Goal: Transaction & Acquisition: Purchase product/service

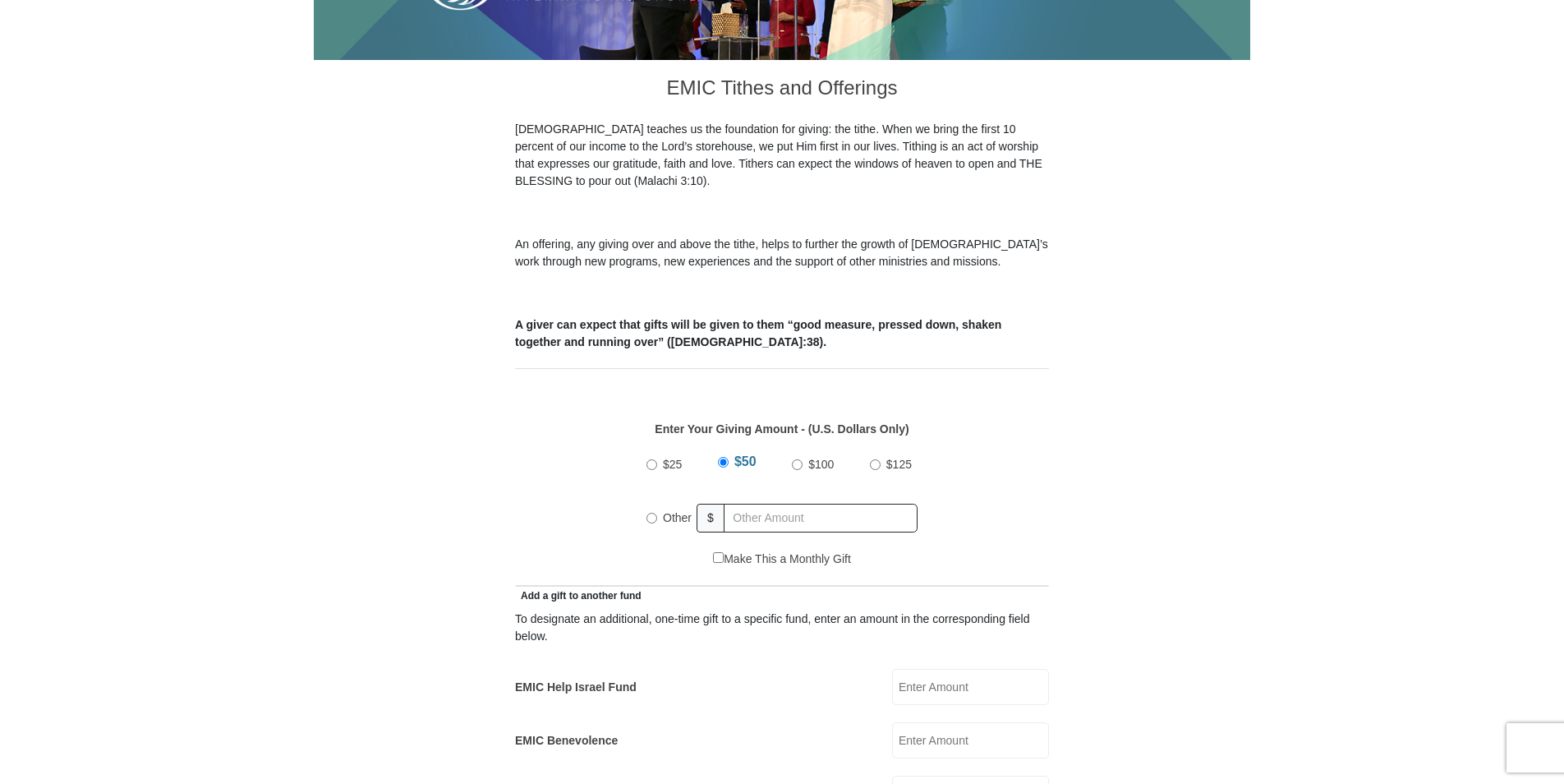
scroll to position [489, 0]
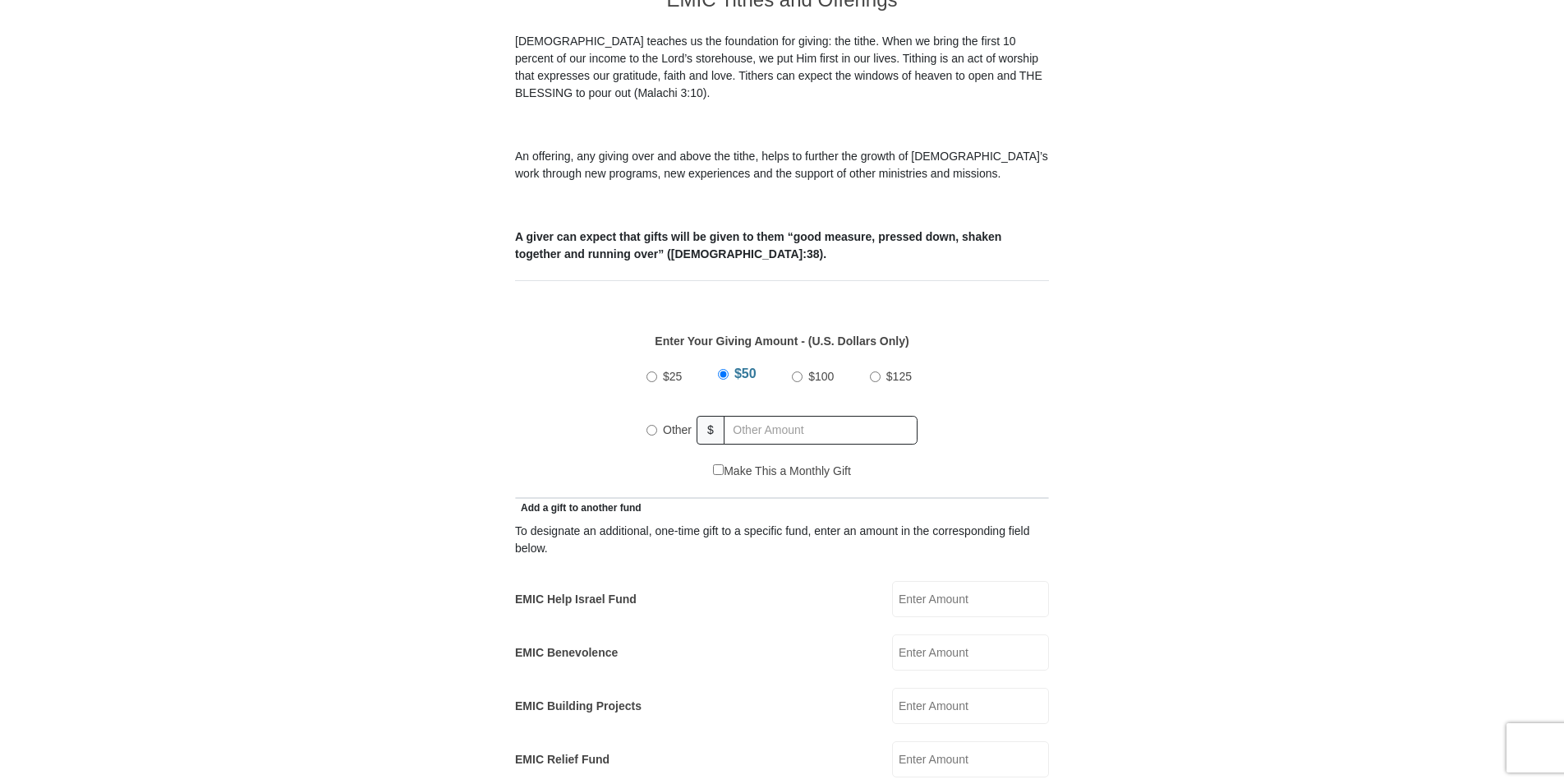
click at [650, 424] on input "Other" at bounding box center [652, 429] width 11 height 11
radio input "true"
click at [737, 415] on input "text" at bounding box center [823, 429] width 188 height 29
type input "100"
click at [939, 581] on input "EMIC Help Israel Fund" at bounding box center [971, 598] width 157 height 36
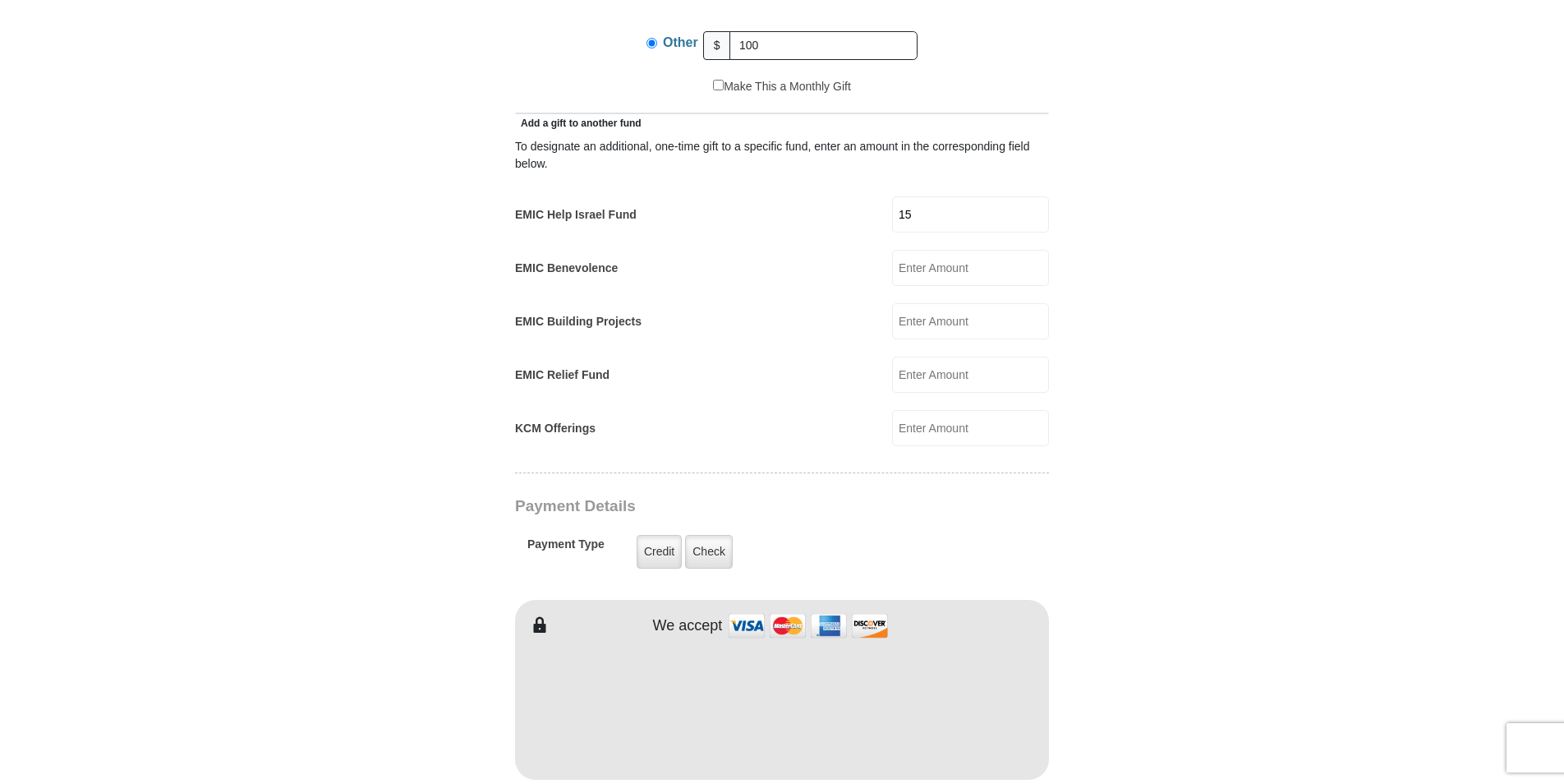
scroll to position [744, 0]
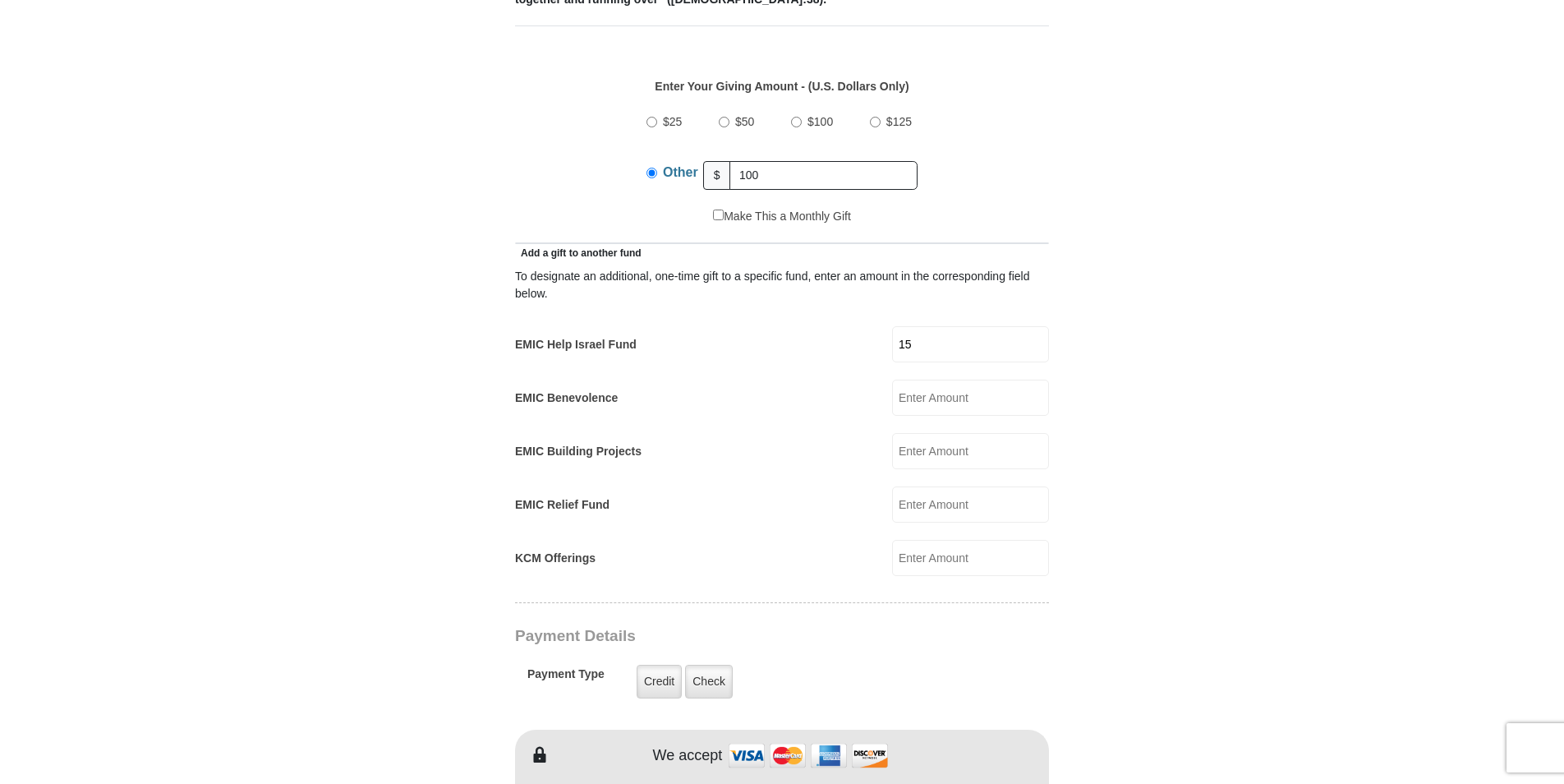
type input "15"
drag, startPoint x: 769, startPoint y: 151, endPoint x: 732, endPoint y: 151, distance: 37.0
click at [741, 161] on input "100" at bounding box center [823, 175] width 188 height 29
type input "70"
click at [961, 540] on input "KCM Offerings" at bounding box center [971, 557] width 157 height 36
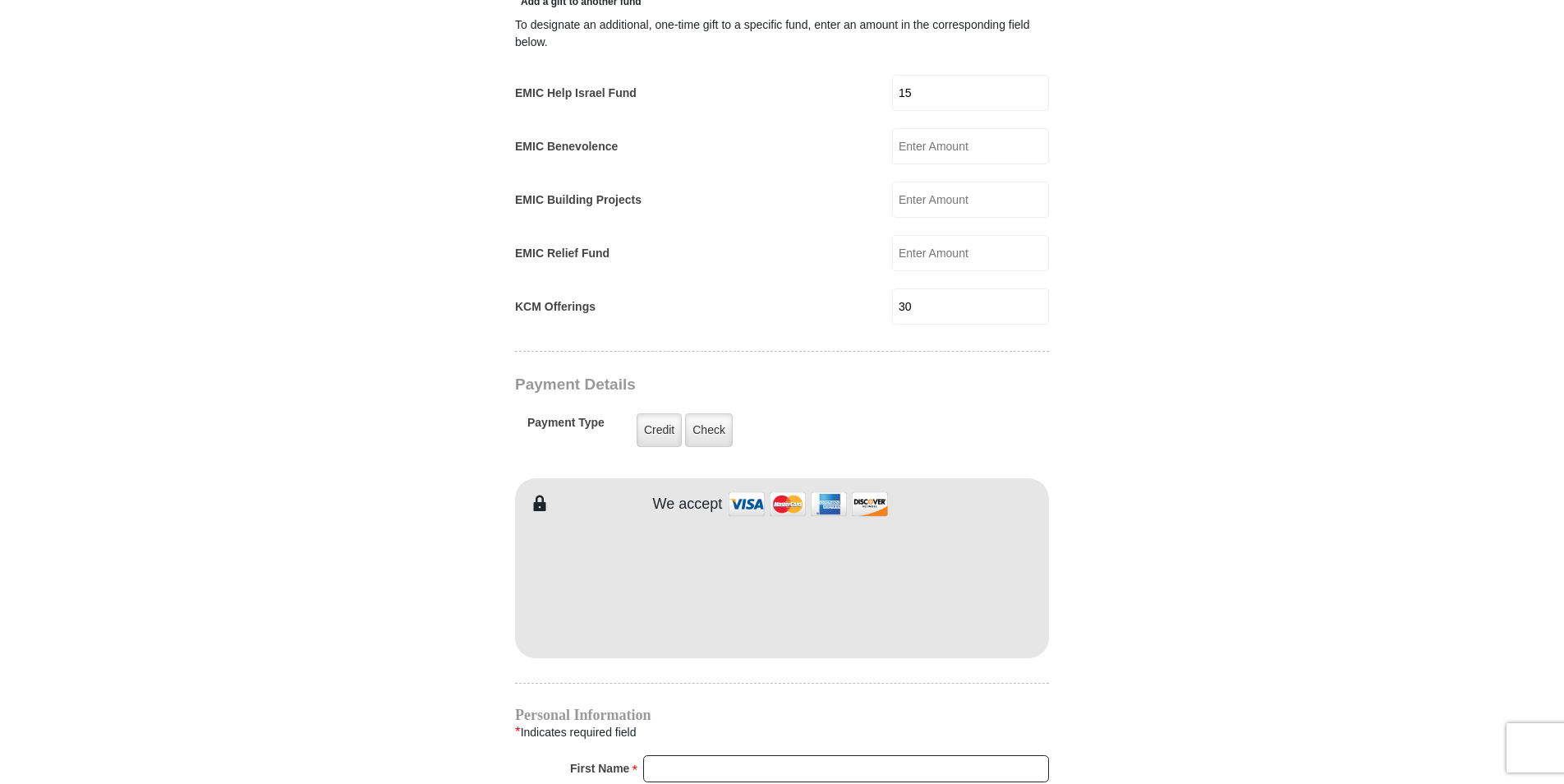
scroll to position [1100, 0]
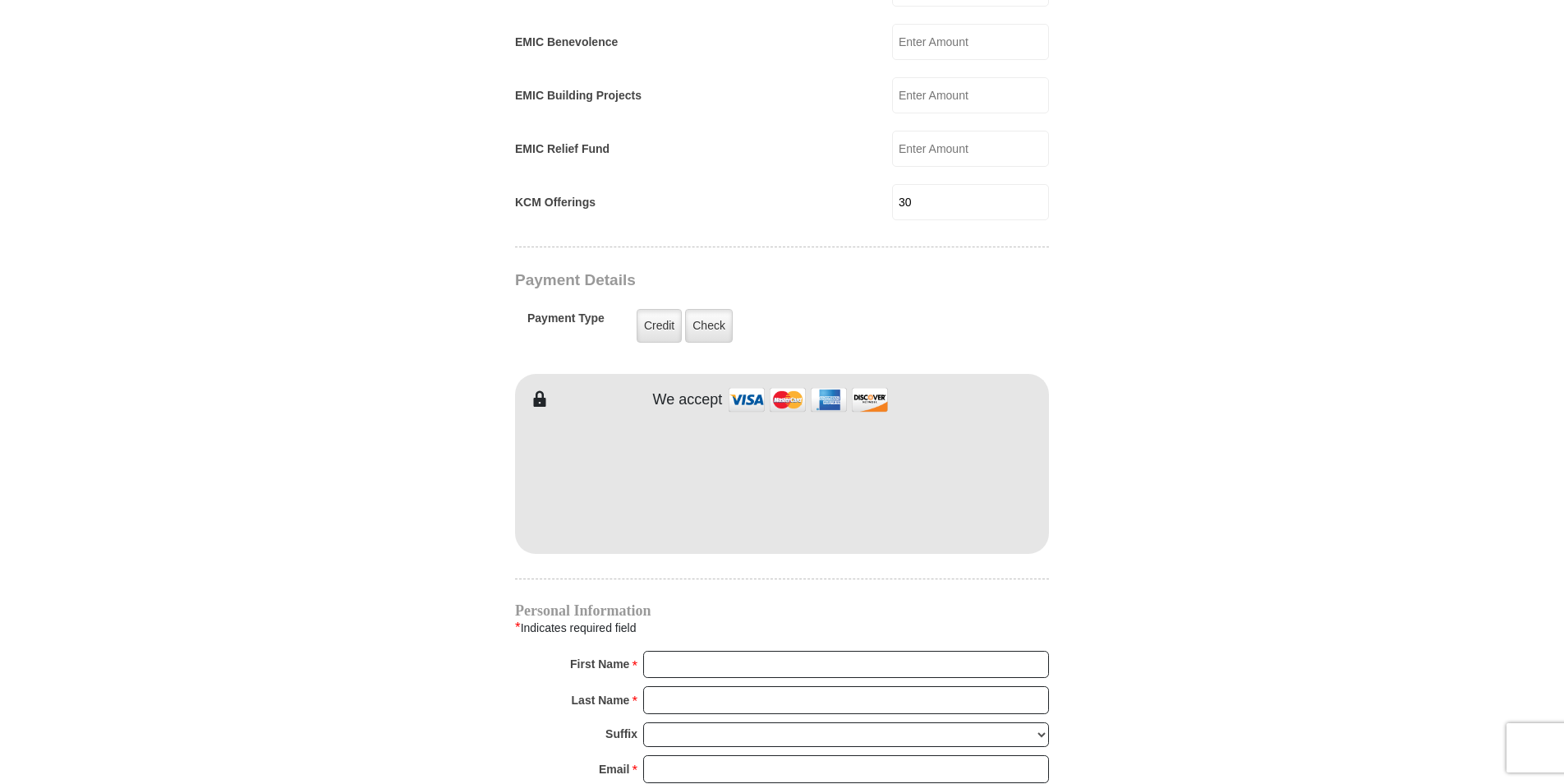
type input "30"
click at [1257, 543] on body "Eagle Mountain International Church Online Giving Because of gifts like yours, …" at bounding box center [782, 417] width 1564 height 3035
click at [698, 651] on input "First Name *" at bounding box center [847, 665] width 406 height 28
type input "Brenda Gale"
type input "Smith"
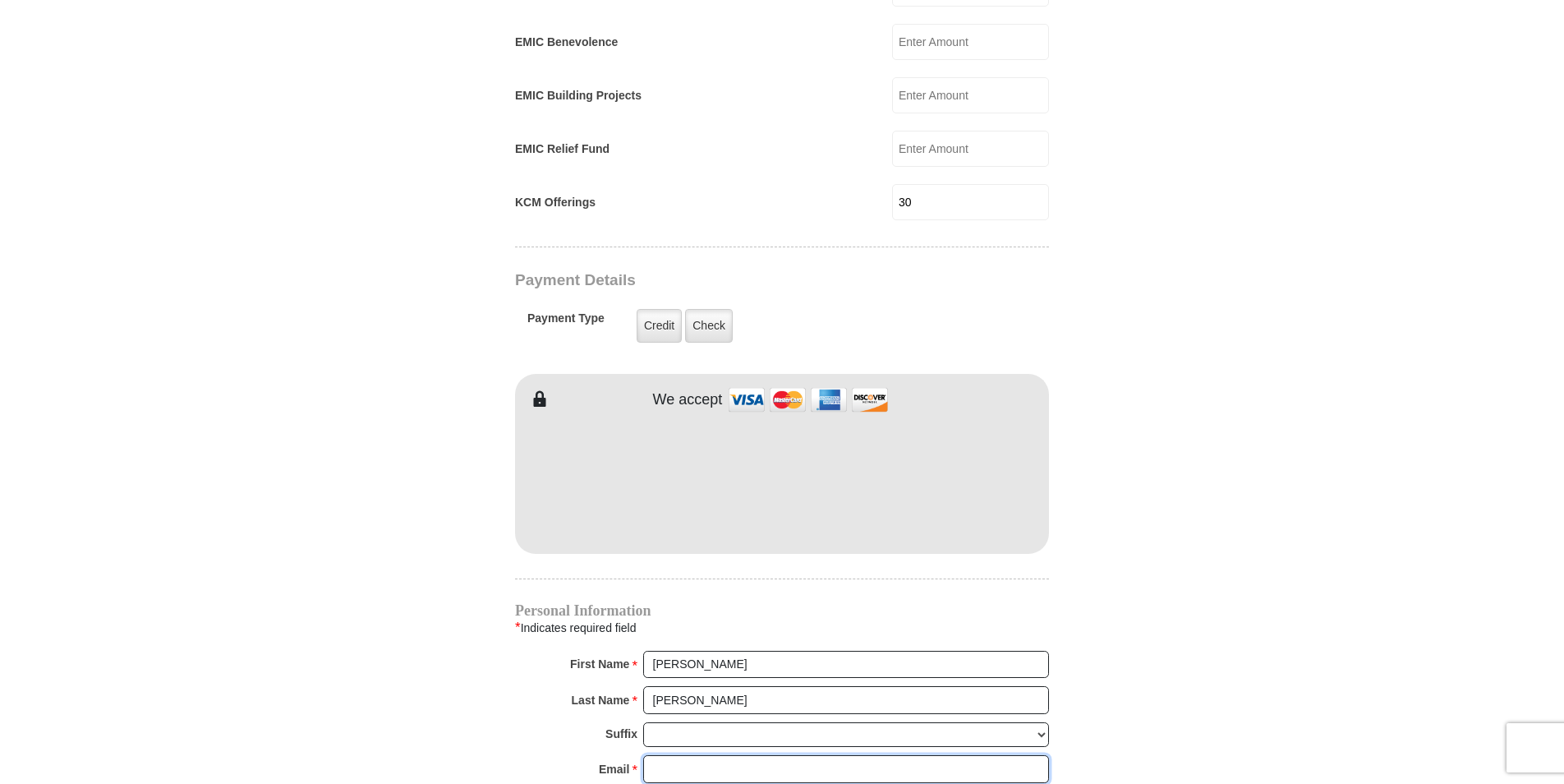
type input "bgsmith08@yahoo.com"
type input "1571 Lewis St NE"
type input "Lot 1"
type input "Cleveland"
type input "37311"
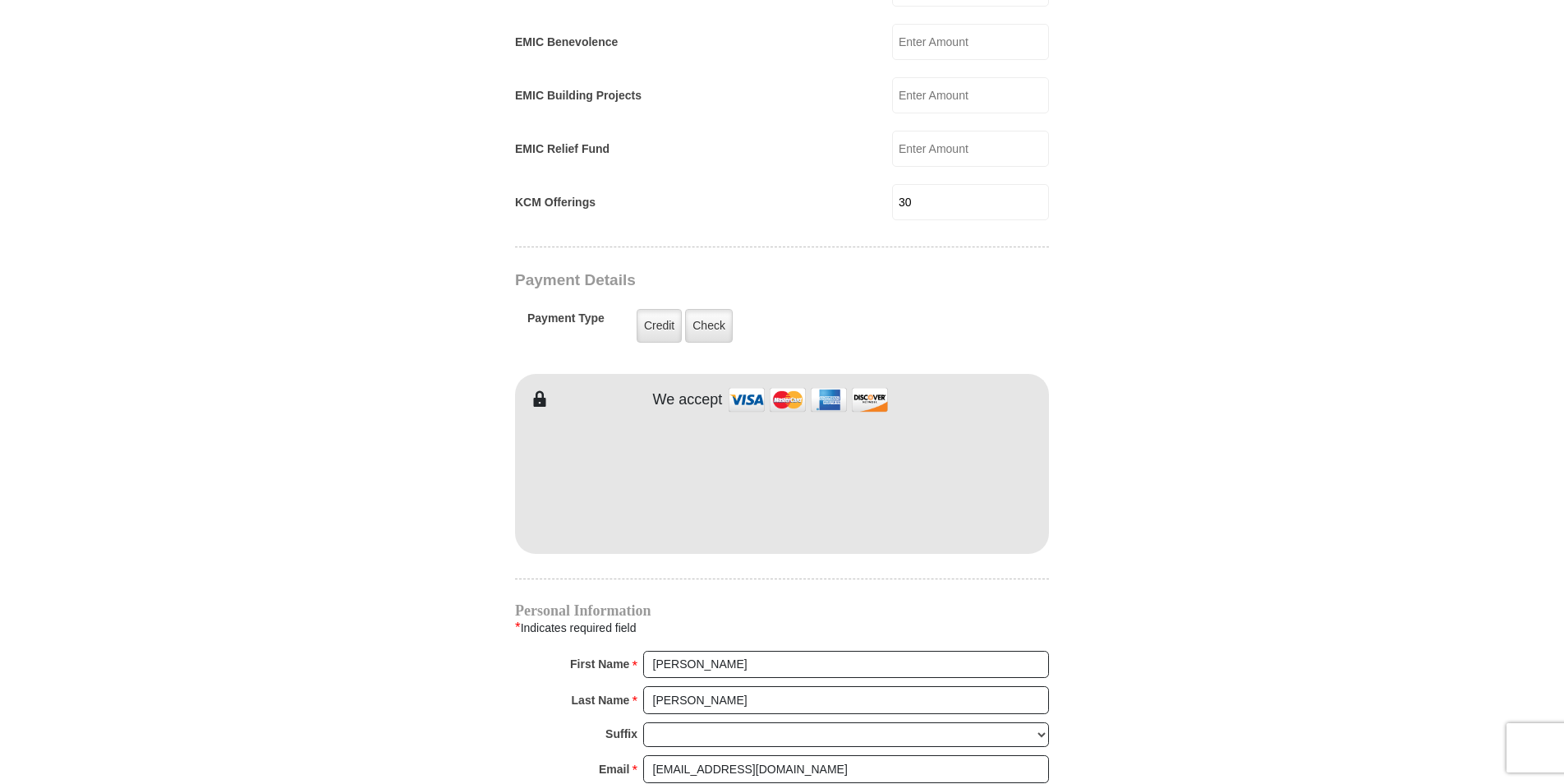
type input "1423790197"
click at [722, 651] on input "Brenda Gale" at bounding box center [847, 665] width 406 height 28
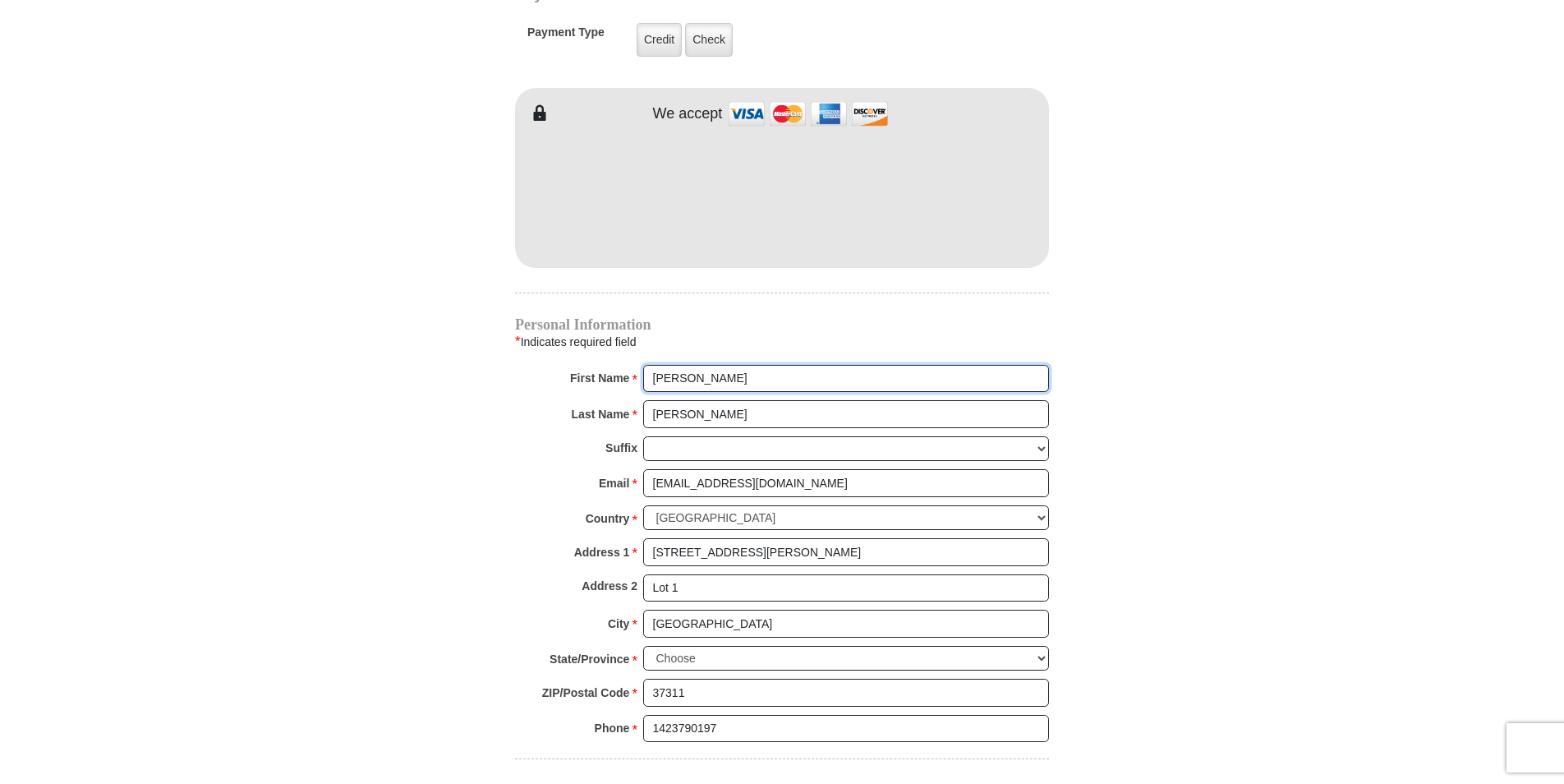
scroll to position [1429, 0]
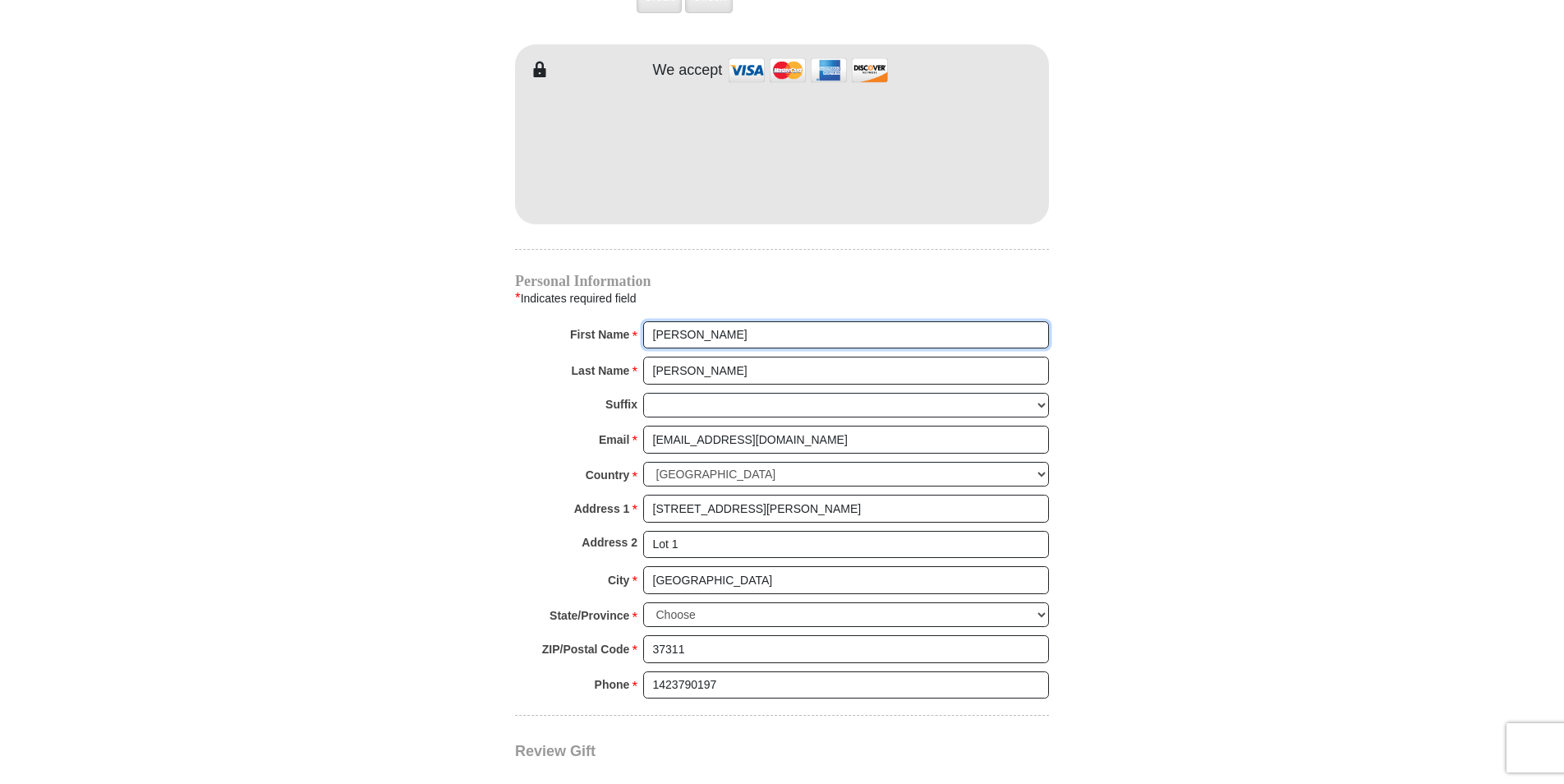
type input "Brenda"
click at [659, 671] on input "1423790197" at bounding box center [847, 685] width 406 height 28
click at [718, 671] on input "423790197" at bounding box center [847, 685] width 406 height 28
type input "4237901972"
drag, startPoint x: 765, startPoint y: 738, endPoint x: 753, endPoint y: 737, distance: 12.0
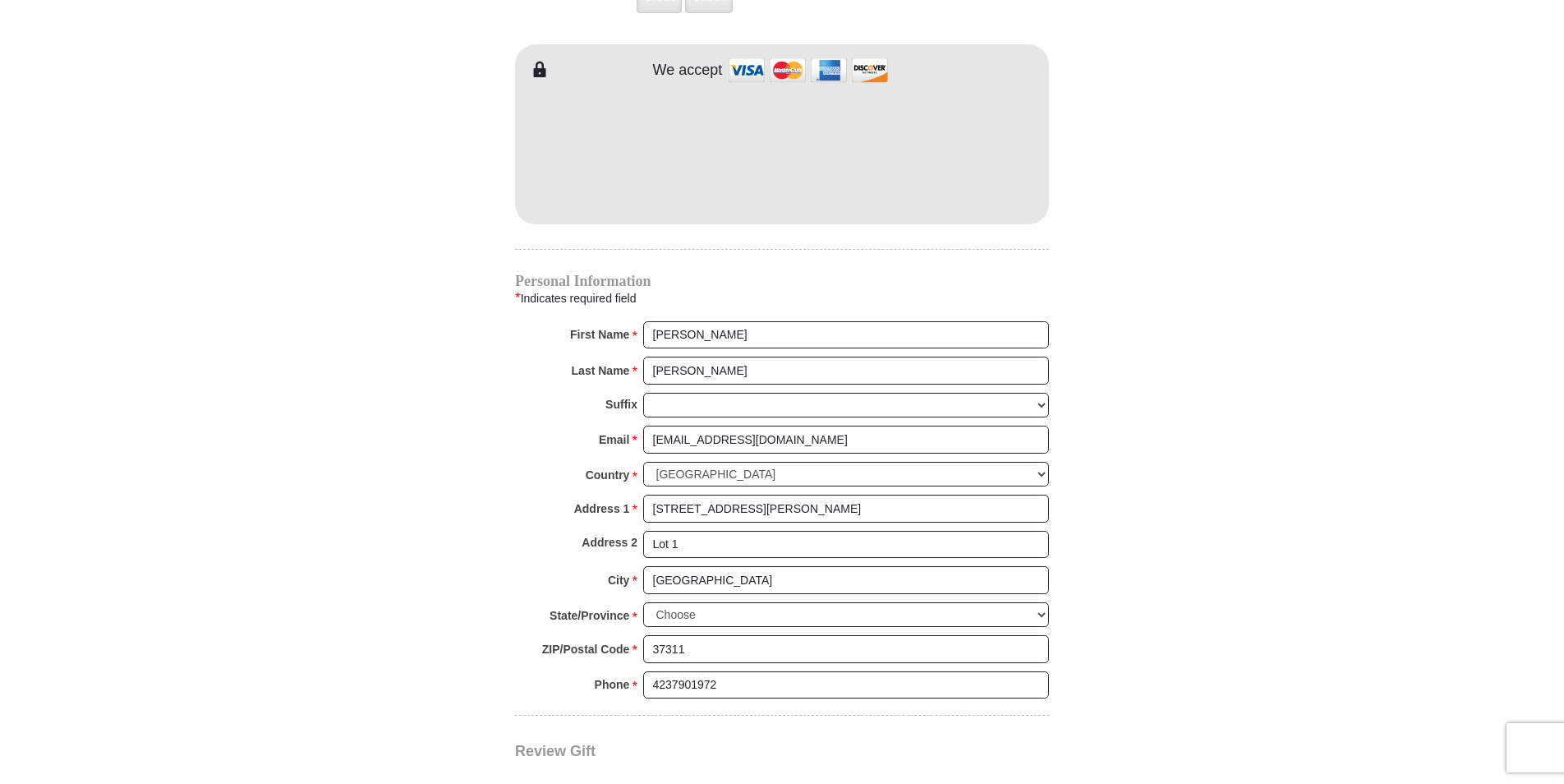
click at [1045, 603] on select "Choose Alabama Alaska American Samoa Arizona Arkansas Armed Forces Americas Arm…" at bounding box center [847, 615] width 406 height 26
select select "TN"
click at [643, 603] on select "Choose Alabama Alaska American Samoa Arizona Arkansas Armed Forces Americas Arm…" at bounding box center [847, 615] width 406 height 26
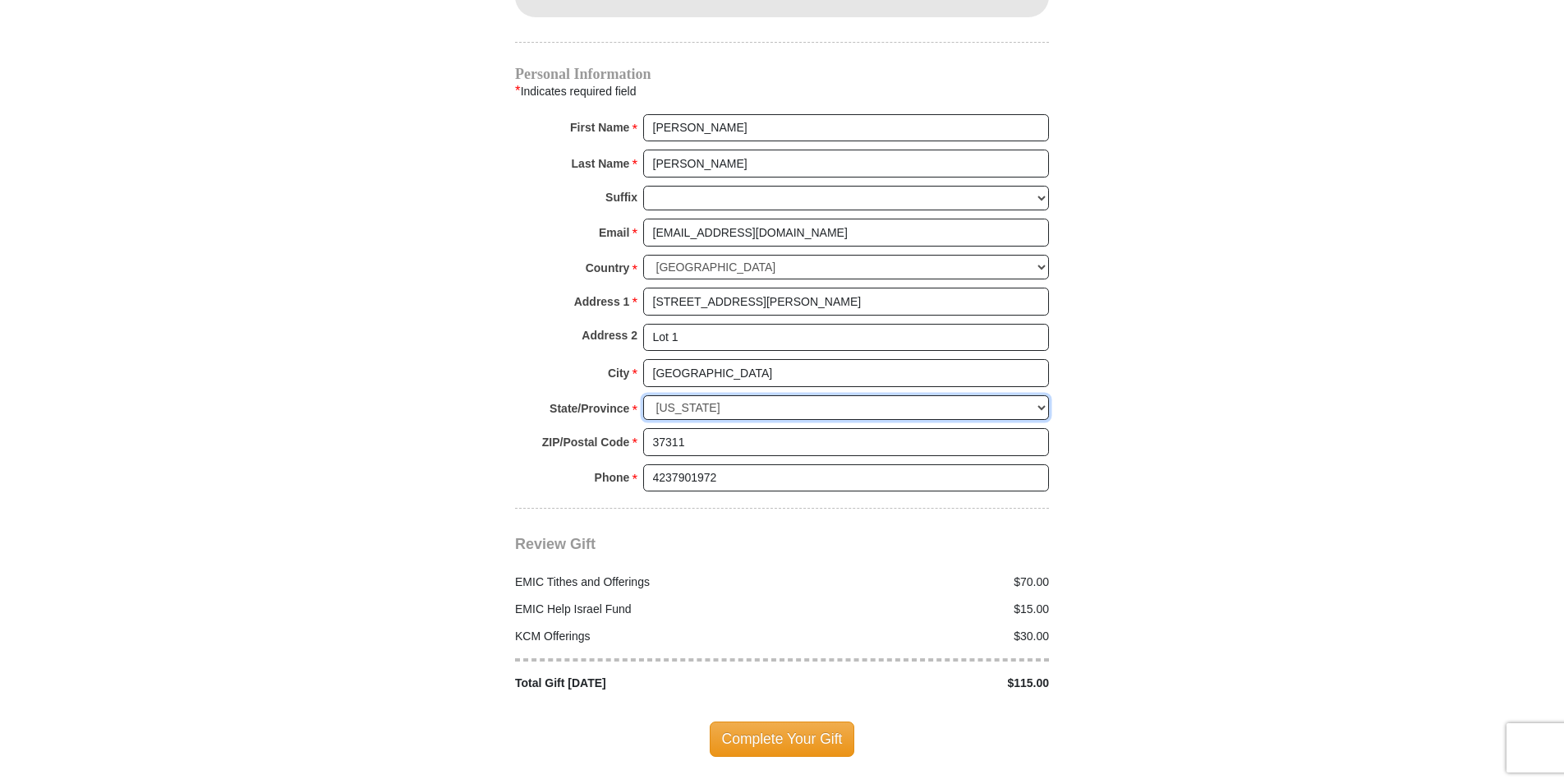
scroll to position [1725, 0]
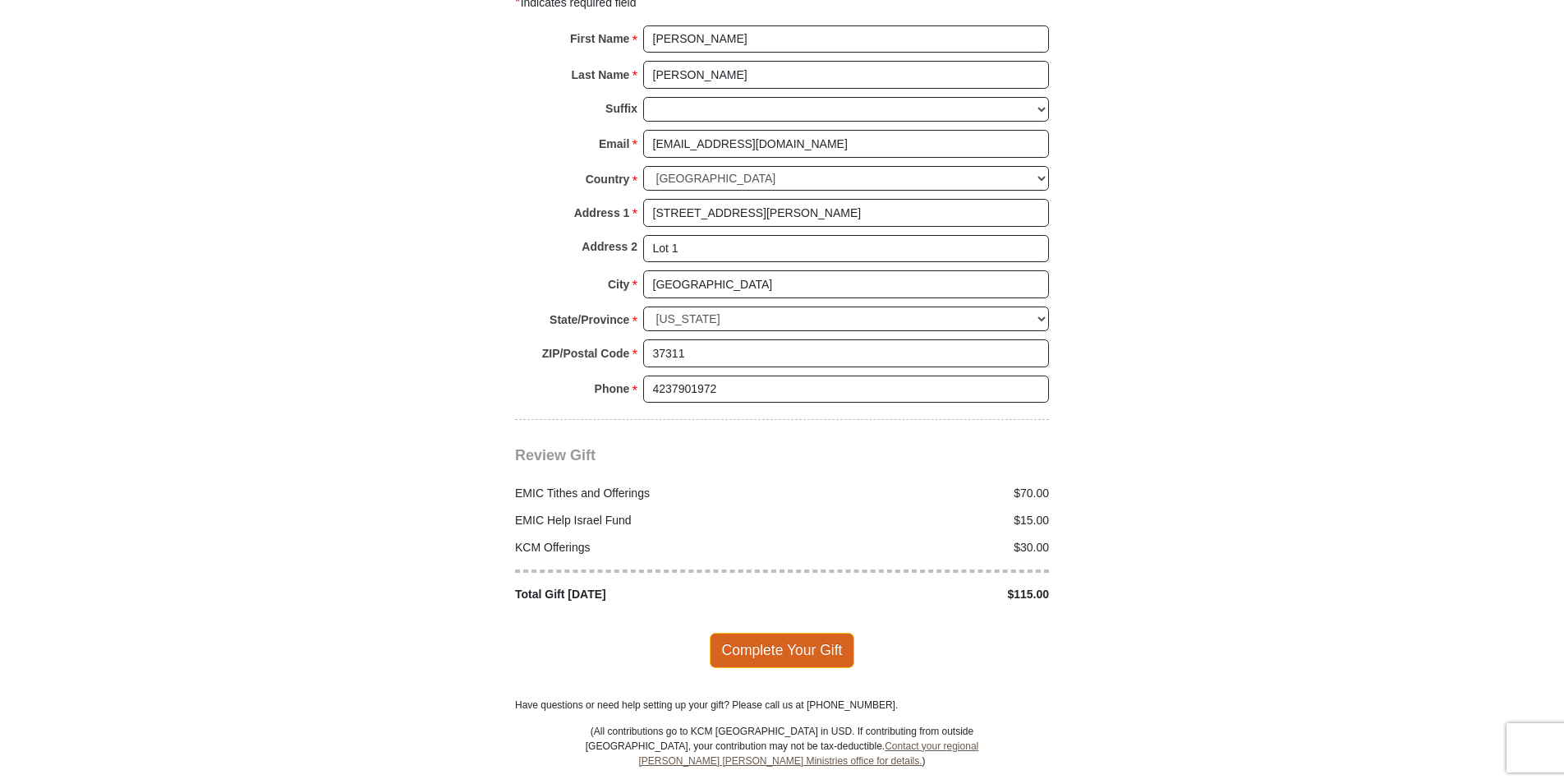
click at [756, 633] on span "Complete Your Gift" at bounding box center [782, 649] width 146 height 34
